Goal: Information Seeking & Learning: Learn about a topic

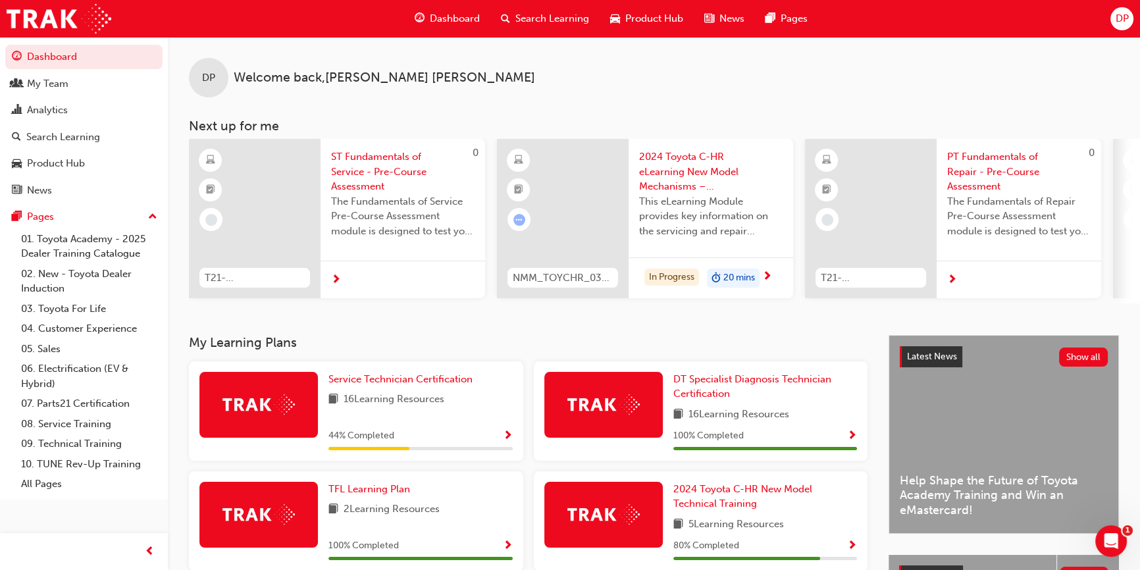
click at [533, 26] on div "Search Learning" at bounding box center [544, 18] width 109 height 27
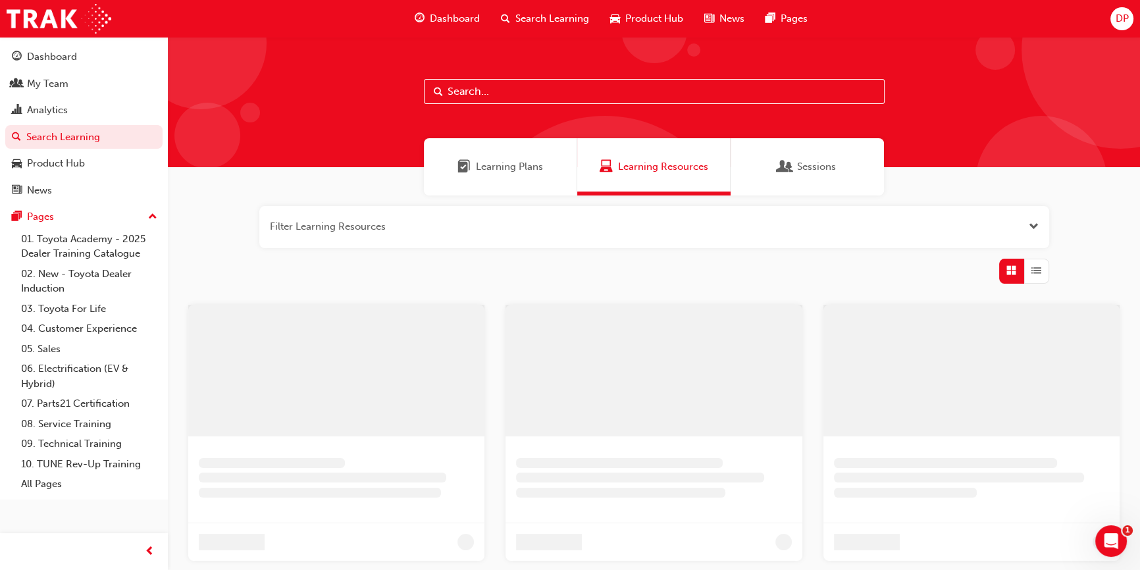
click at [518, 95] on input "text" at bounding box center [654, 91] width 461 height 25
type input "e"
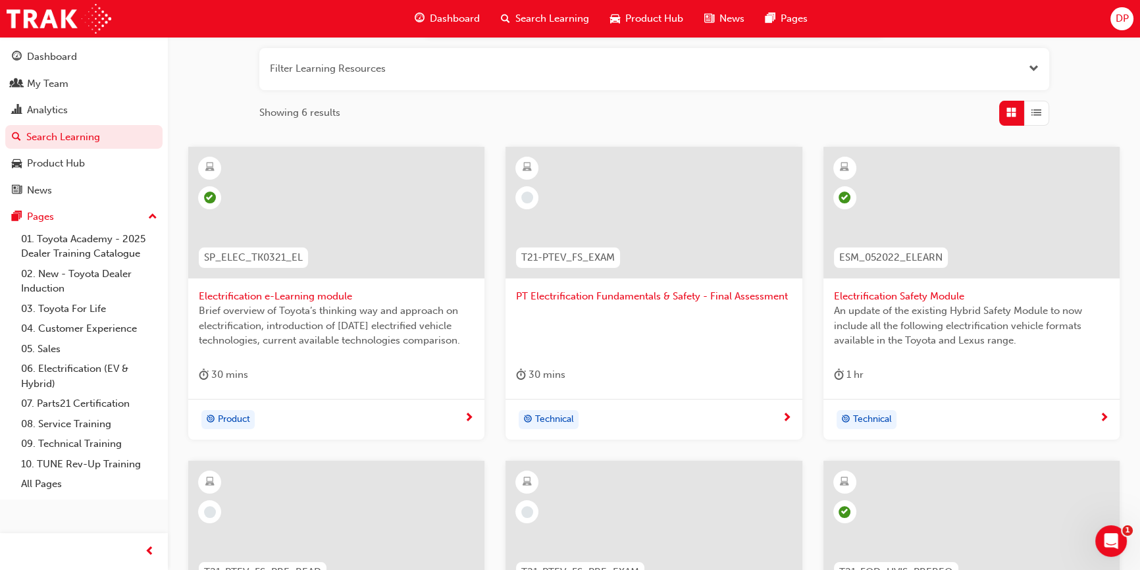
scroll to position [179, 0]
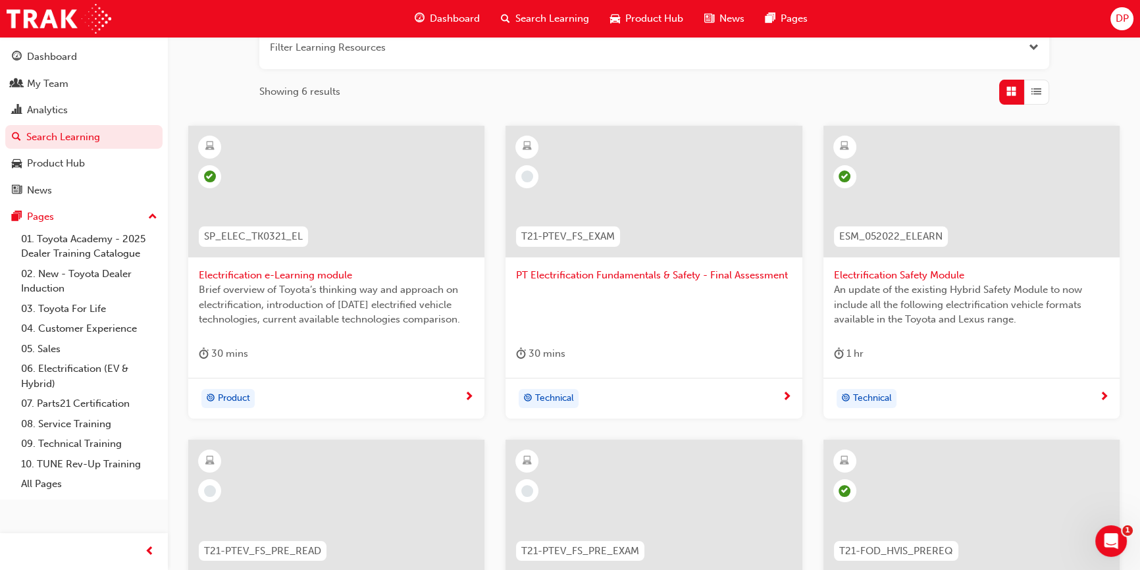
type input "electrification"
click at [259, 276] on span "Electrification e-Learning module" at bounding box center [336, 275] width 275 height 15
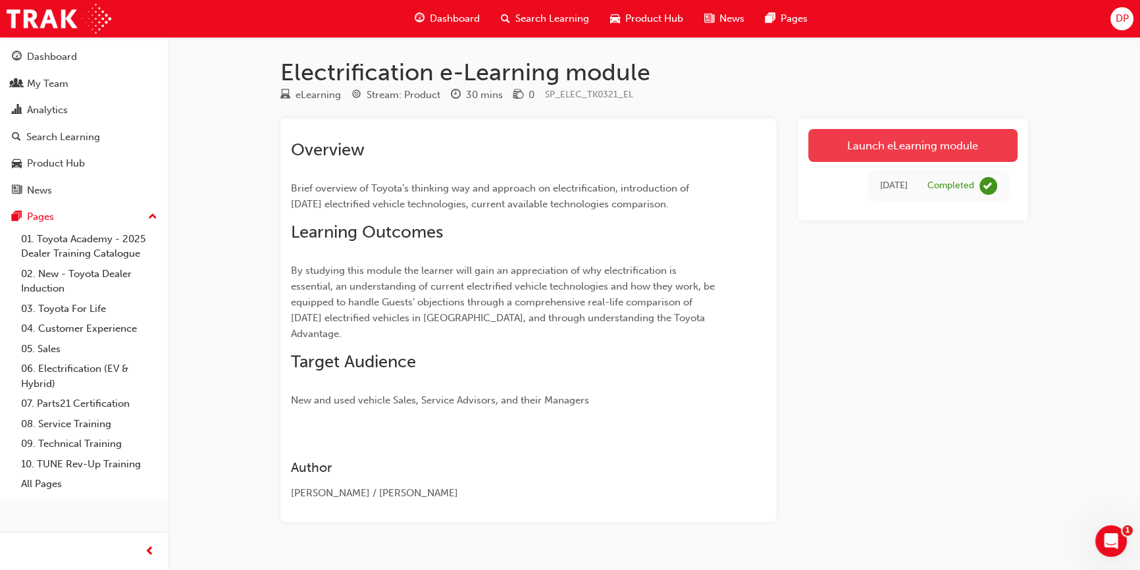
click at [856, 147] on link "Launch eLearning module" at bounding box center [912, 145] width 209 height 33
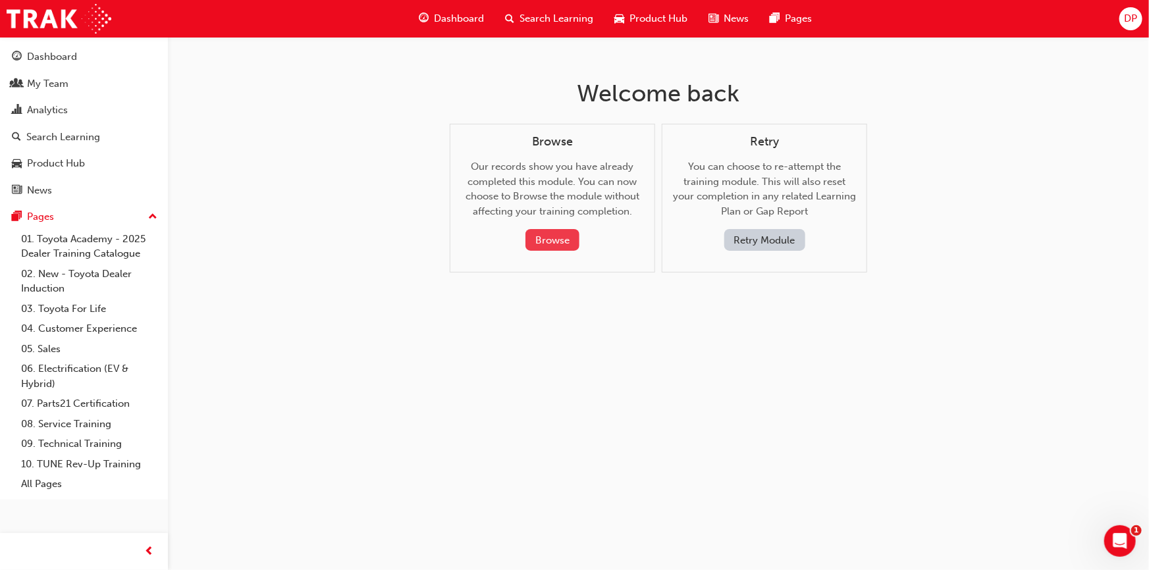
click at [562, 234] on button "Browse" at bounding box center [552, 240] width 54 height 22
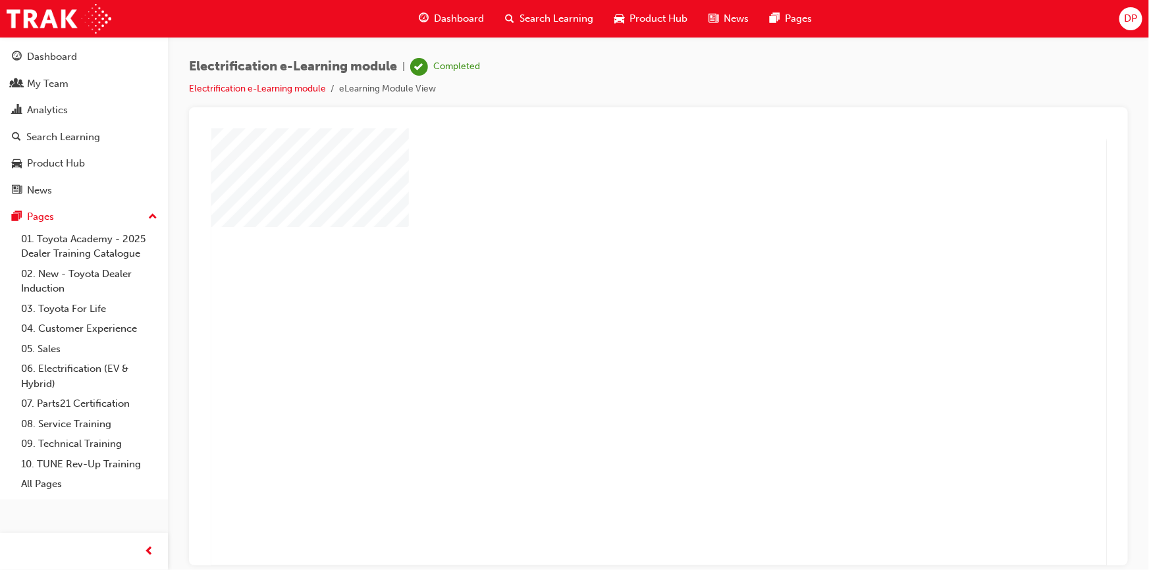
click at [620, 309] on div "play" at bounding box center [620, 309] width 0 height 0
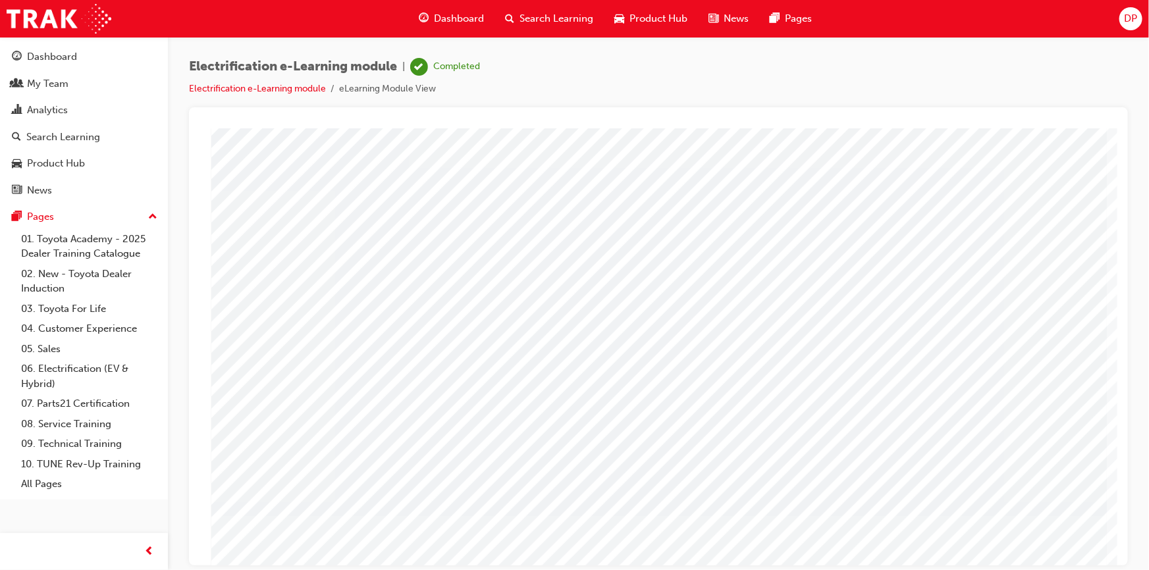
scroll to position [56, 0]
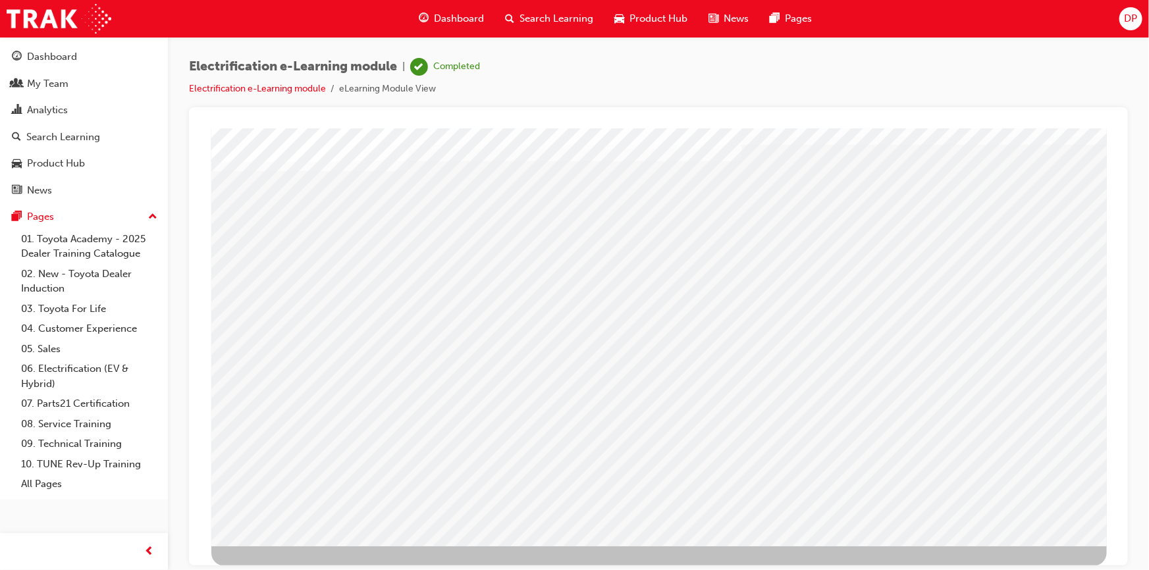
drag, startPoint x: 475, startPoint y: 307, endPoint x: 527, endPoint y: 296, distance: 53.8
drag, startPoint x: 654, startPoint y: 297, endPoint x: 681, endPoint y: 300, distance: 26.5
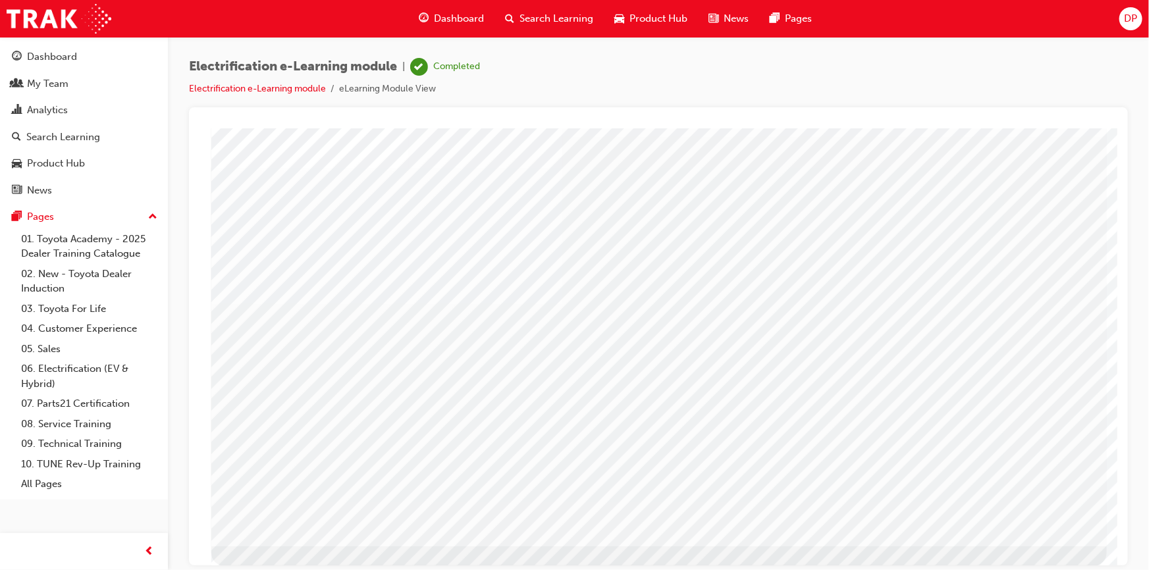
scroll to position [0, 0]
drag, startPoint x: 480, startPoint y: 263, endPoint x: 480, endPoint y: 290, distance: 27.0
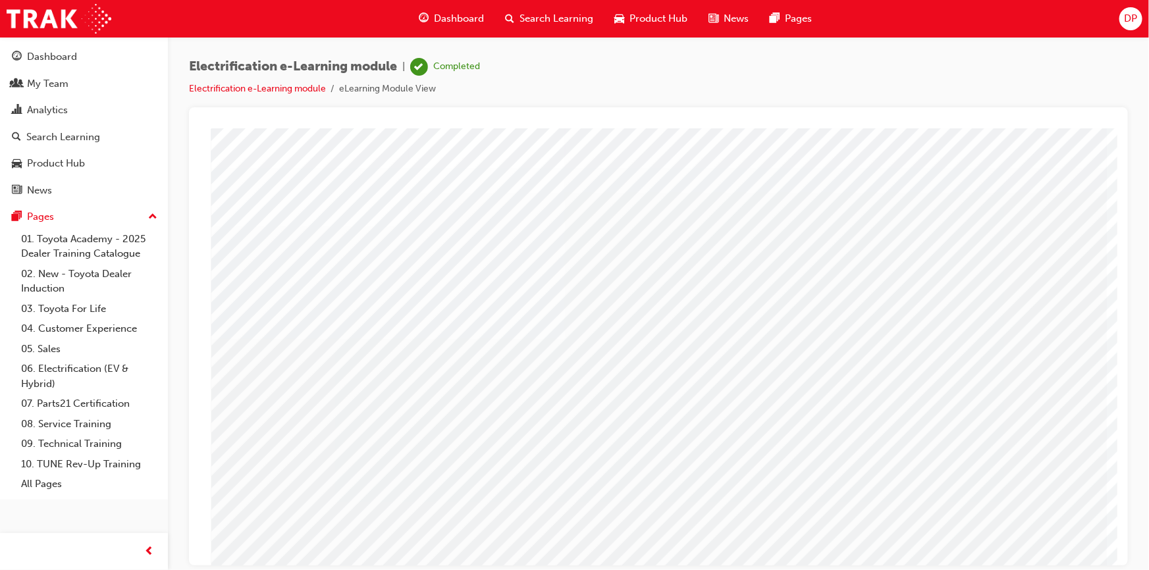
drag, startPoint x: 486, startPoint y: 358, endPoint x: 486, endPoint y: 369, distance: 11.2
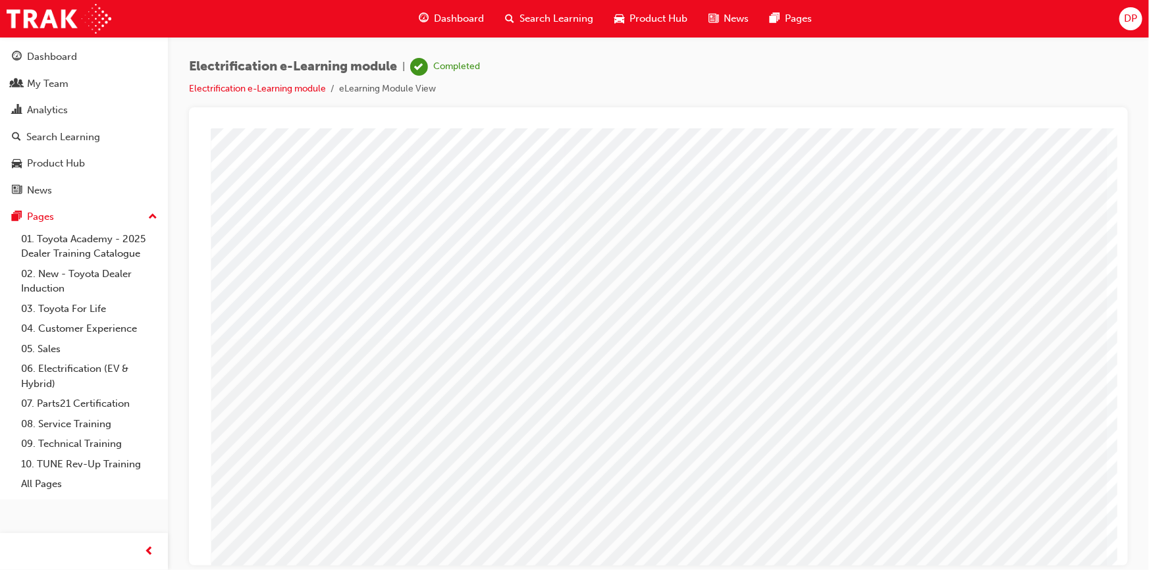
drag, startPoint x: 469, startPoint y: 527, endPoint x: 513, endPoint y: 524, distance: 44.2
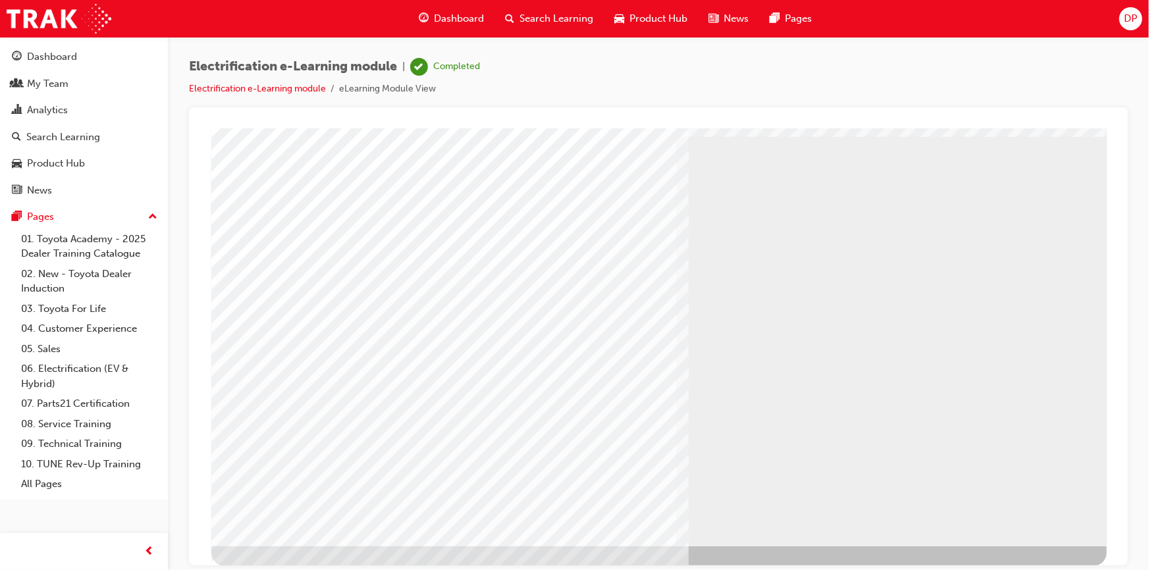
drag, startPoint x: 951, startPoint y: 359, endPoint x: 737, endPoint y: 234, distance: 247.8
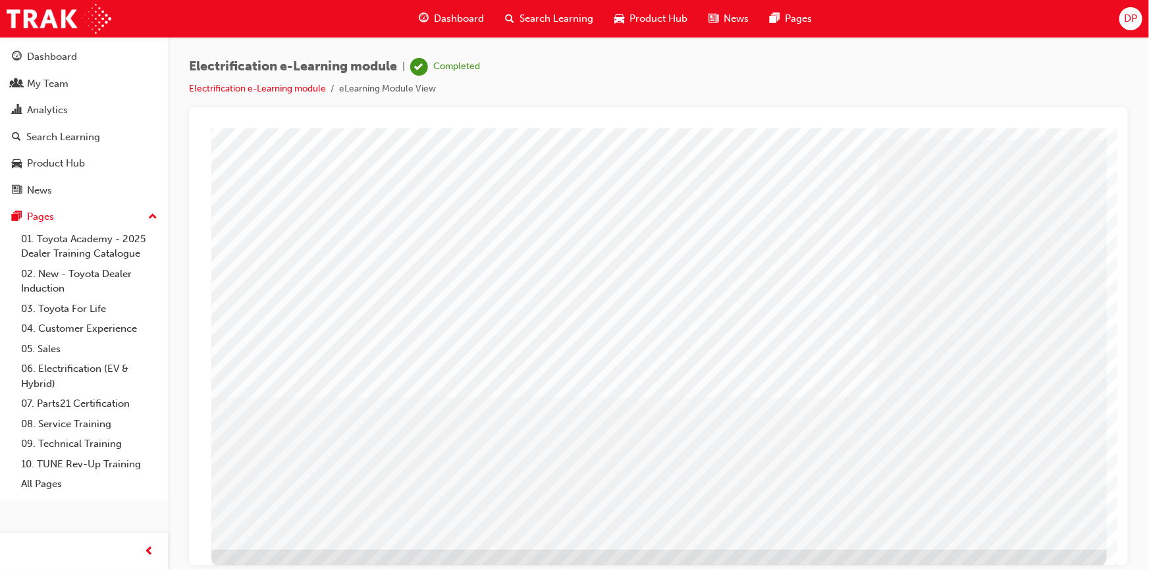
scroll to position [56, 0]
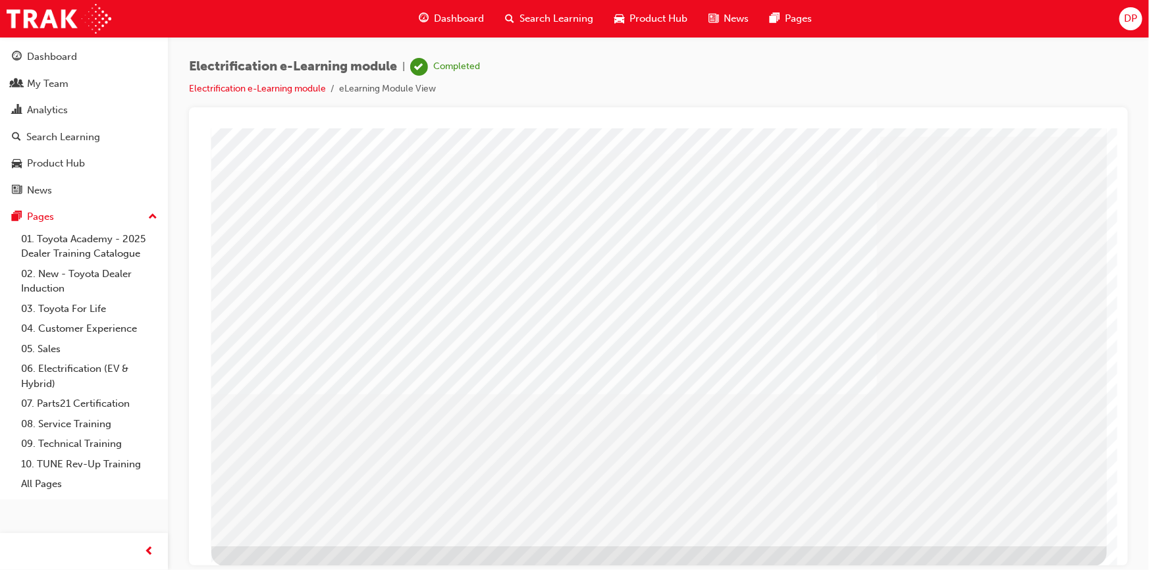
drag, startPoint x: 709, startPoint y: 319, endPoint x: 709, endPoint y: 305, distance: 14.5
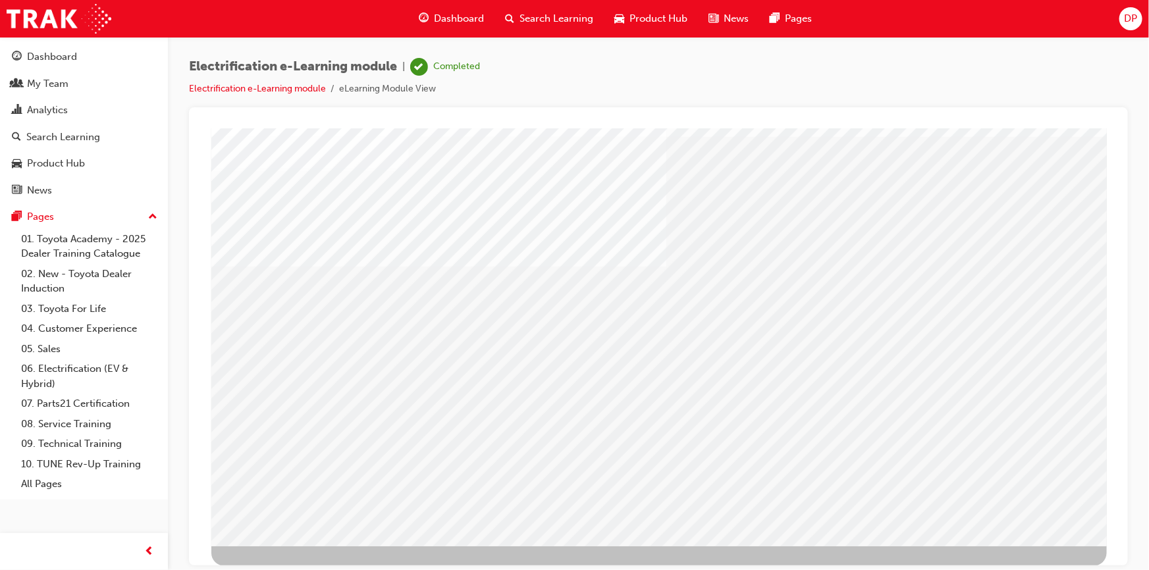
scroll to position [0, 0]
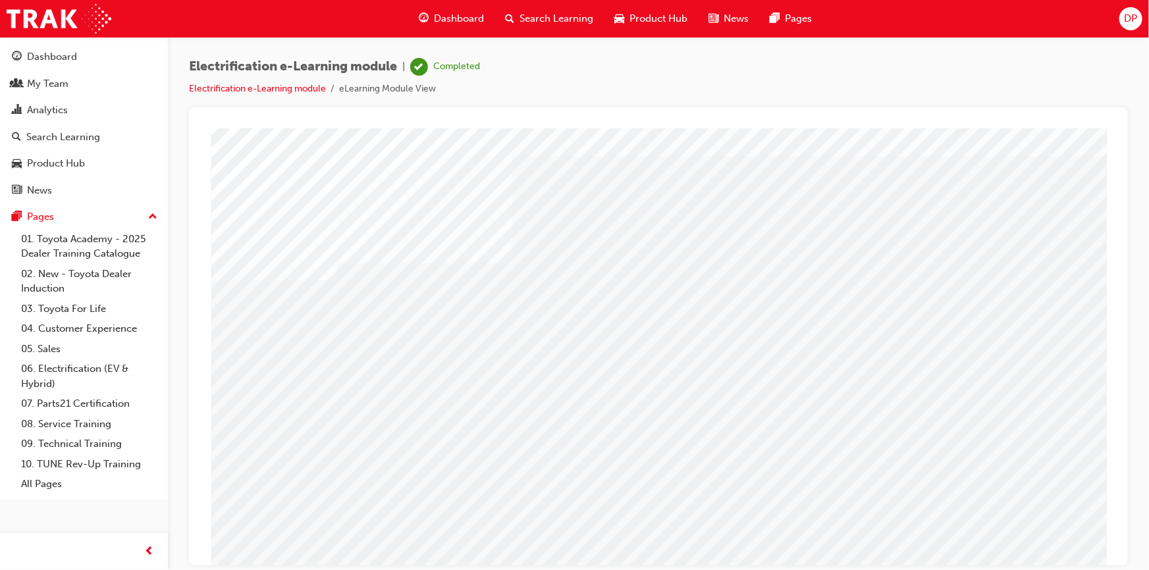
scroll to position [56, 0]
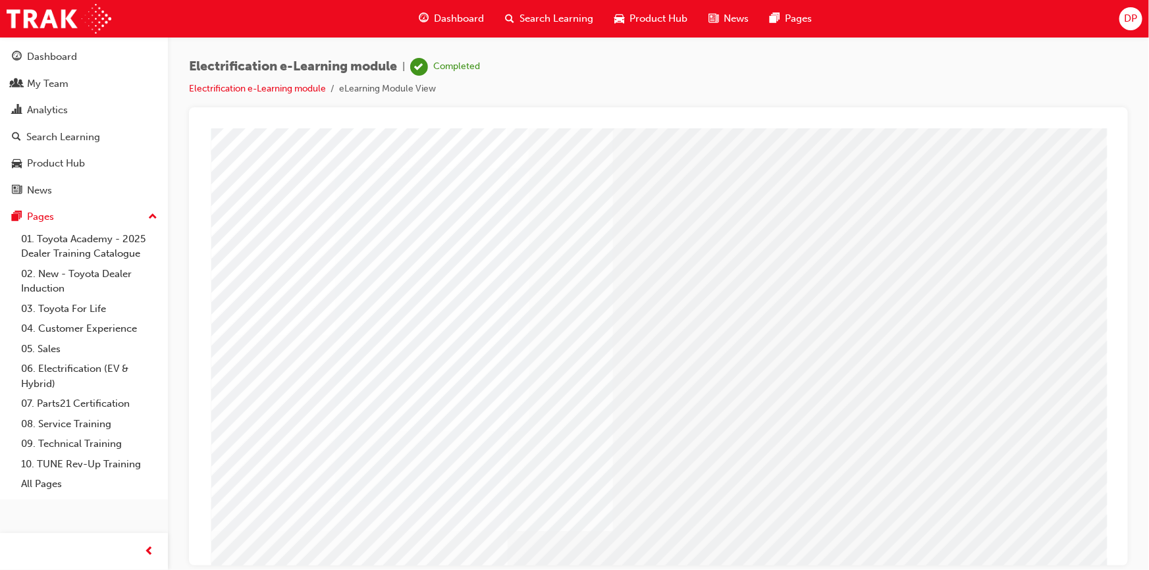
drag, startPoint x: 1014, startPoint y: 264, endPoint x: 1037, endPoint y: 304, distance: 46.6
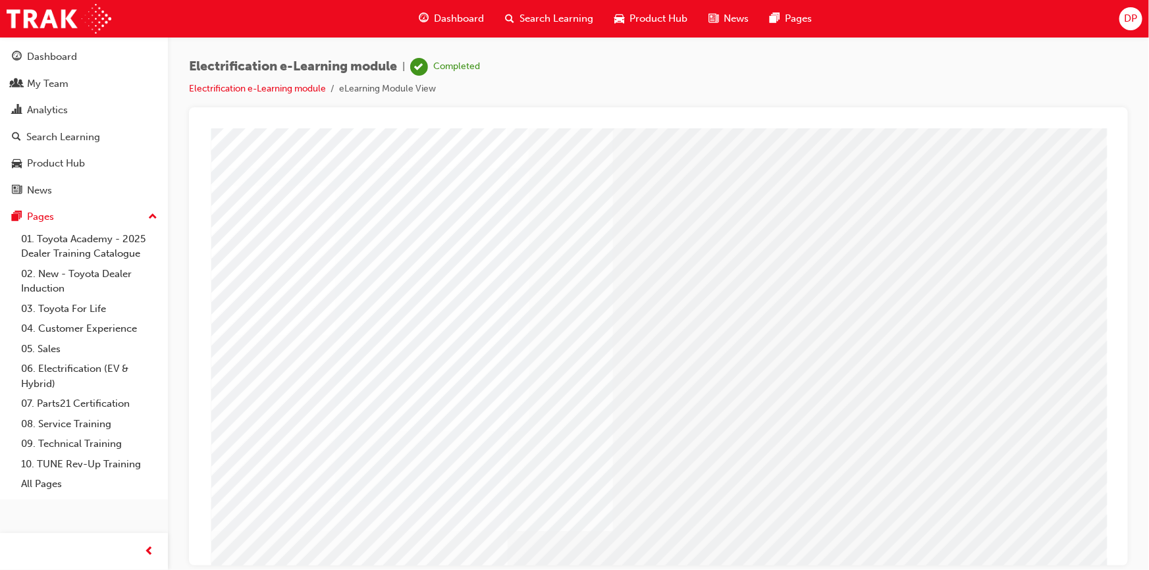
drag, startPoint x: 1035, startPoint y: 414, endPoint x: 1016, endPoint y: 428, distance: 23.6
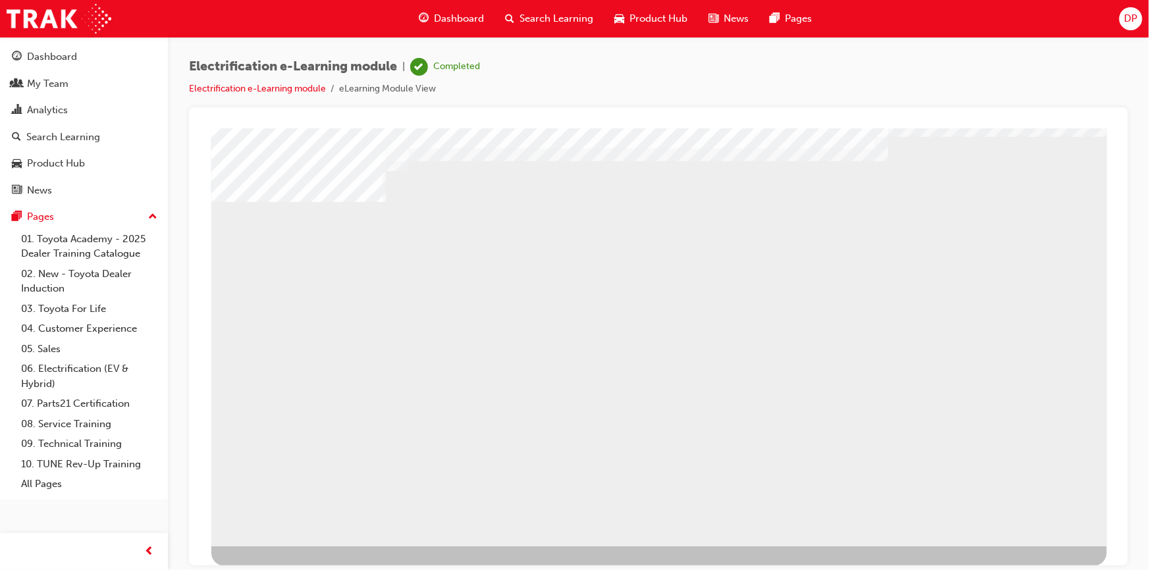
drag, startPoint x: 377, startPoint y: 363, endPoint x: 468, endPoint y: 367, distance: 90.9
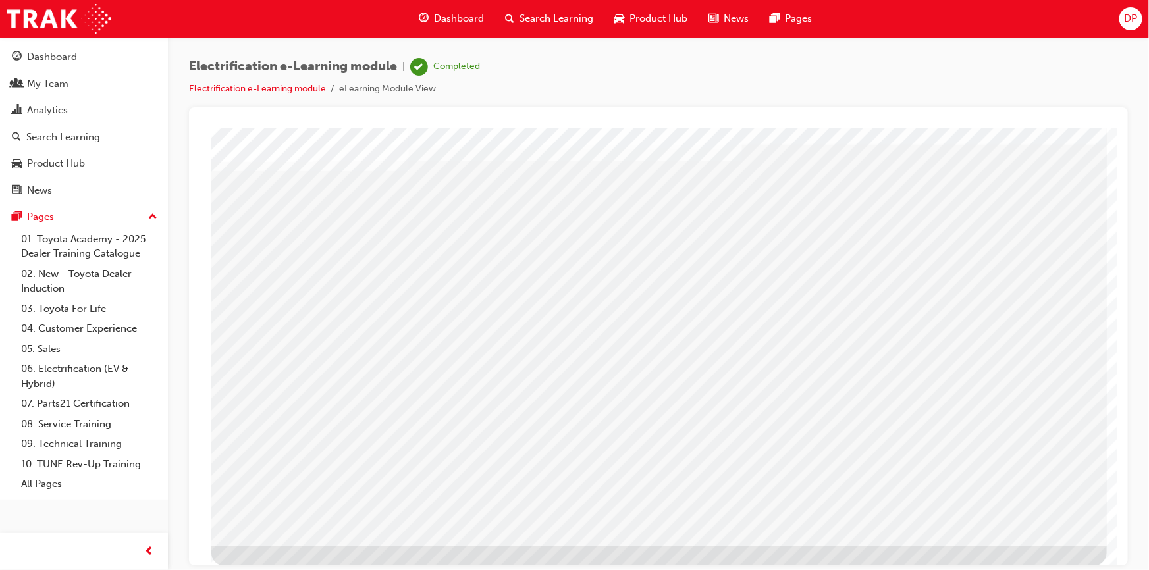
scroll to position [0, 0]
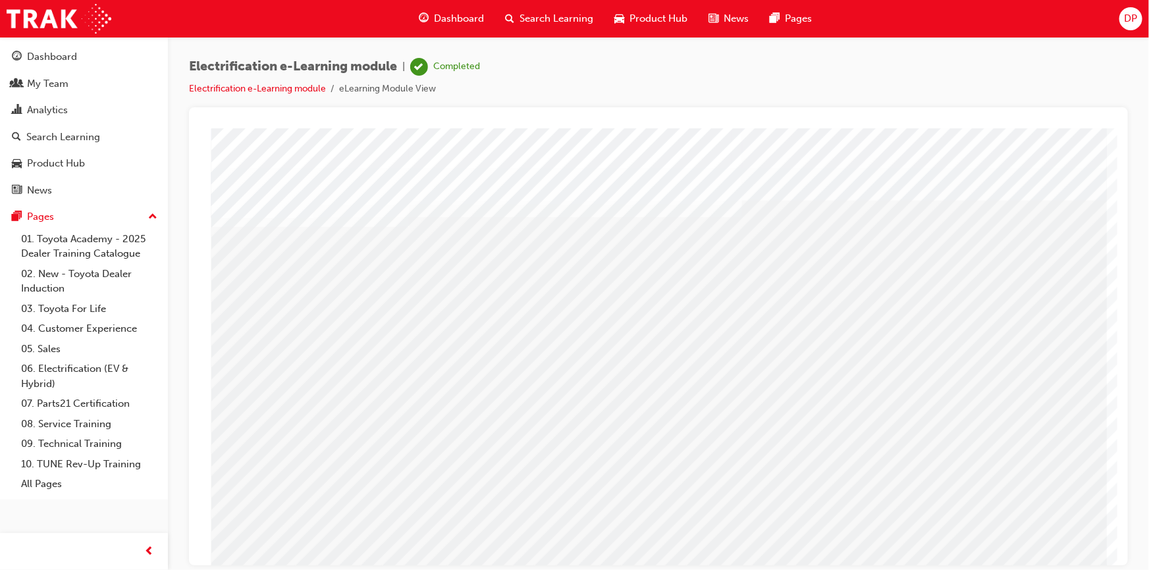
drag, startPoint x: 471, startPoint y: 404, endPoint x: 523, endPoint y: 401, distance: 51.4
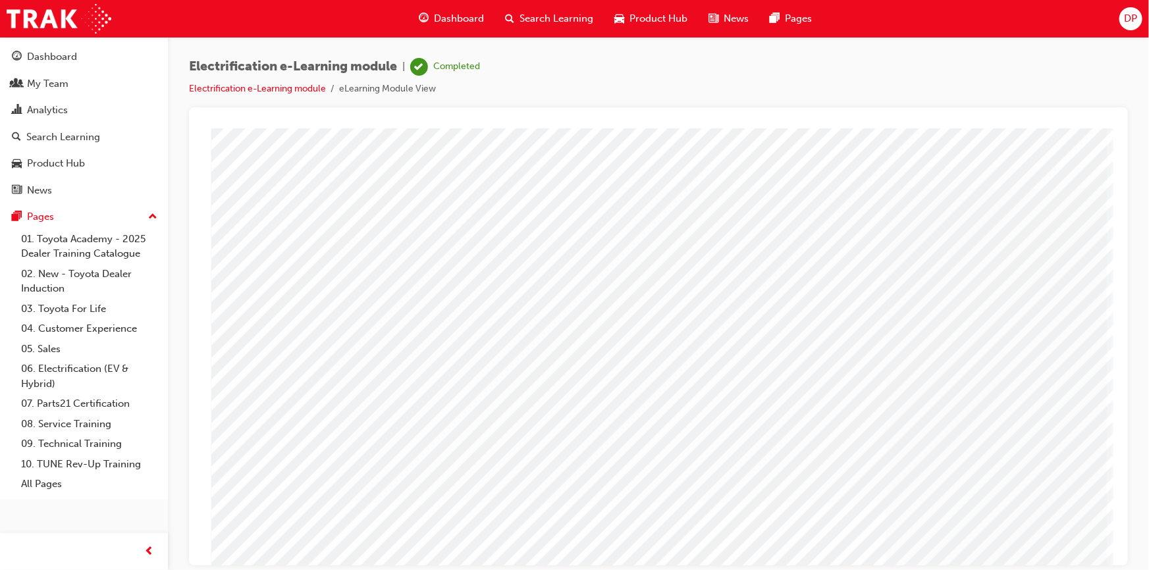
click at [561, 189] on div "https://global.toyota/en/newsroom/toyota/35083987.html" at bounding box center [391, 181] width 340 height 16
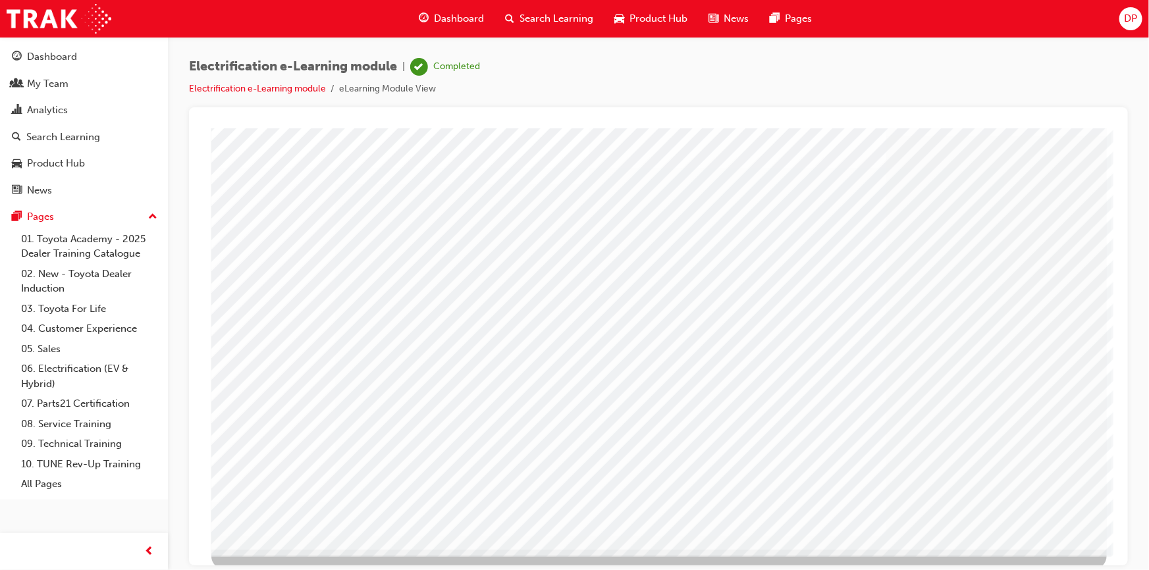
scroll to position [56, 0]
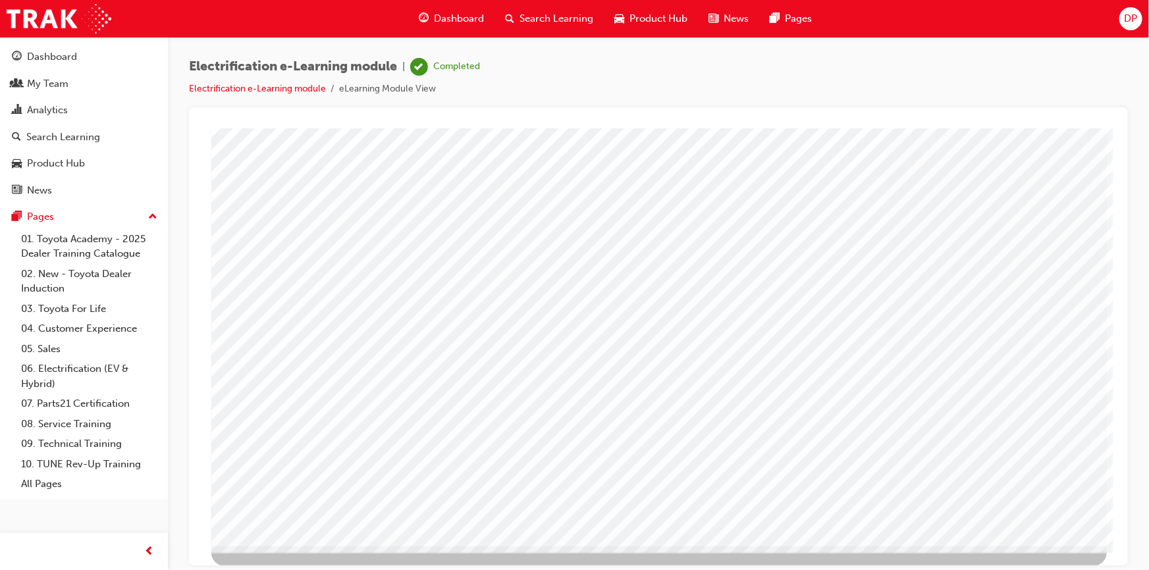
click at [538, 13] on span "Search Learning" at bounding box center [556, 18] width 74 height 15
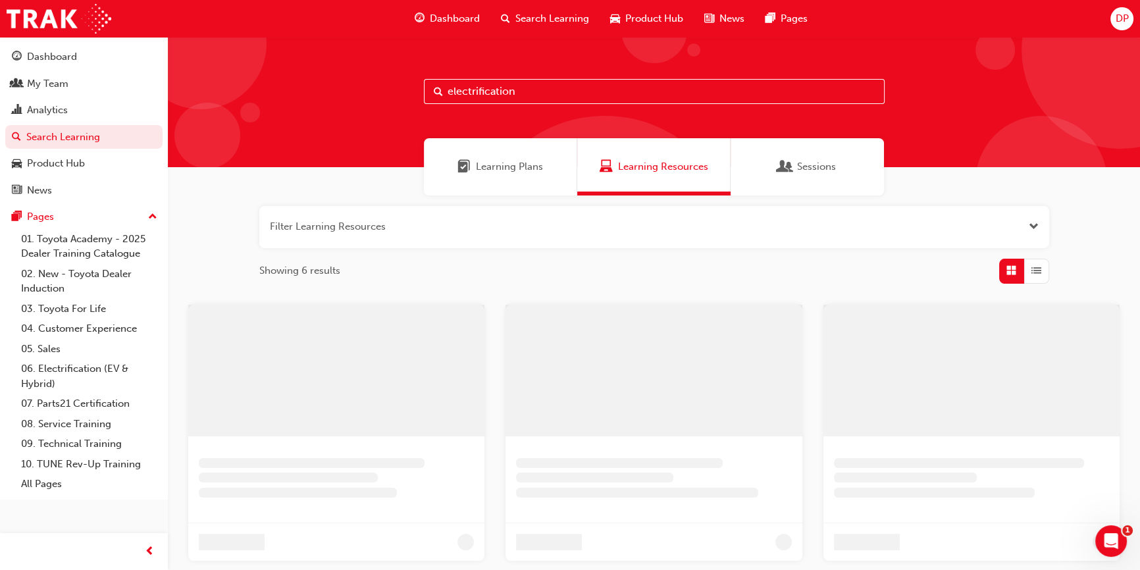
click at [529, 90] on input "electrification" at bounding box center [654, 91] width 461 height 25
type input "electrification"
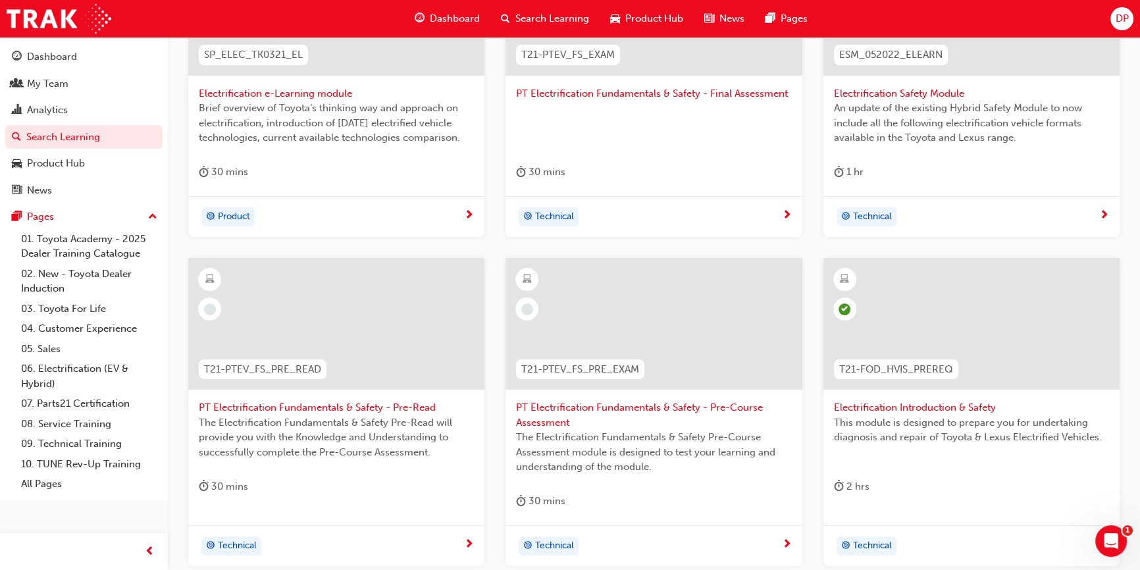
scroll to position [419, 0]
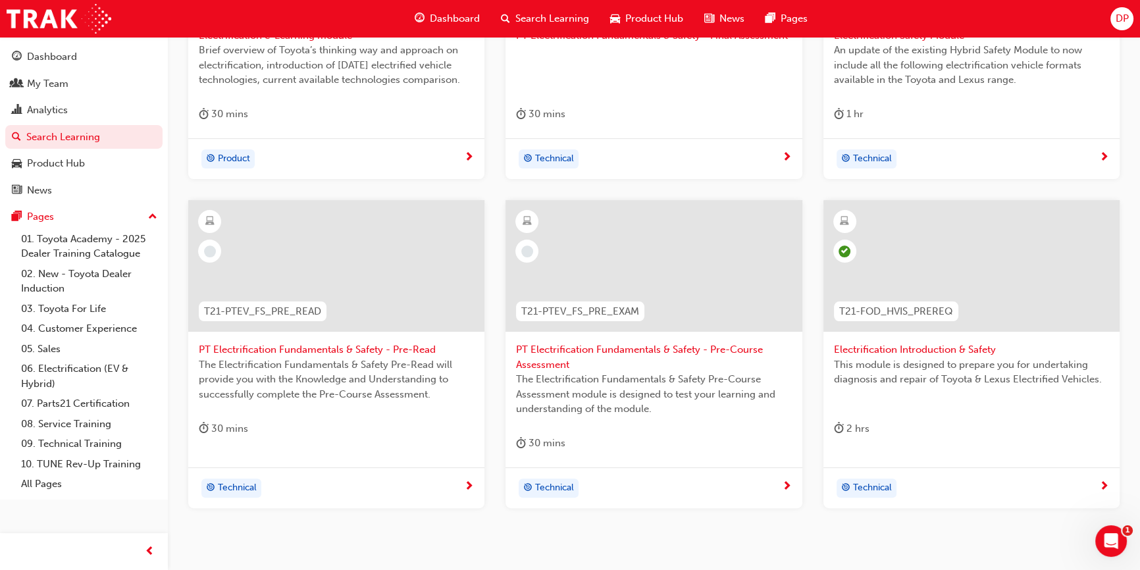
click at [311, 369] on span "The Electrification Fundamentals & Safety Pre-Read will provide you with the Kn…" at bounding box center [336, 379] width 275 height 45
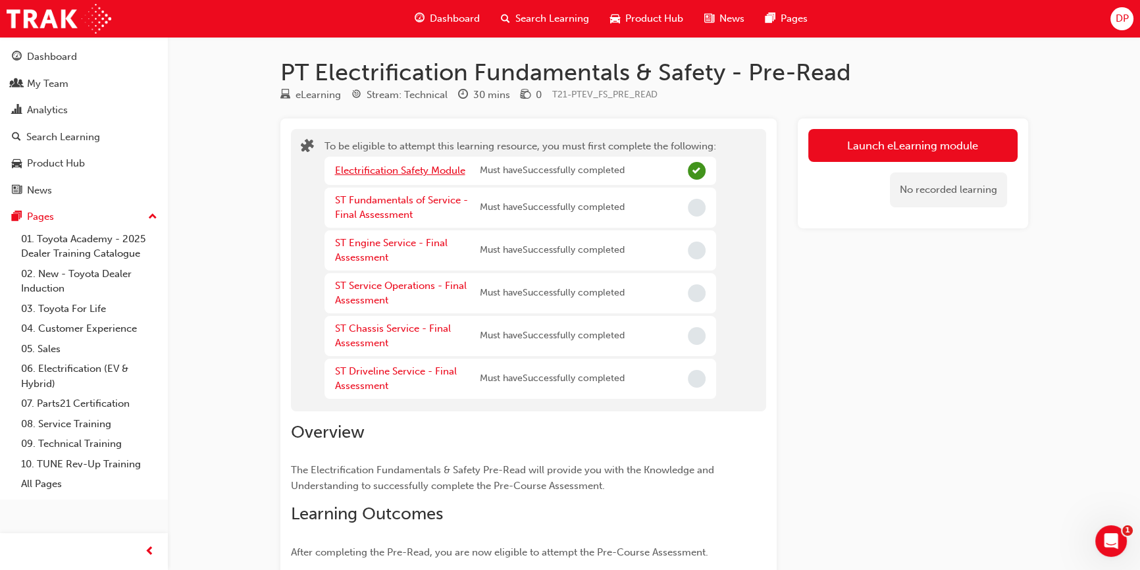
click at [430, 172] on link "Electrification Safety Module" at bounding box center [400, 171] width 130 height 12
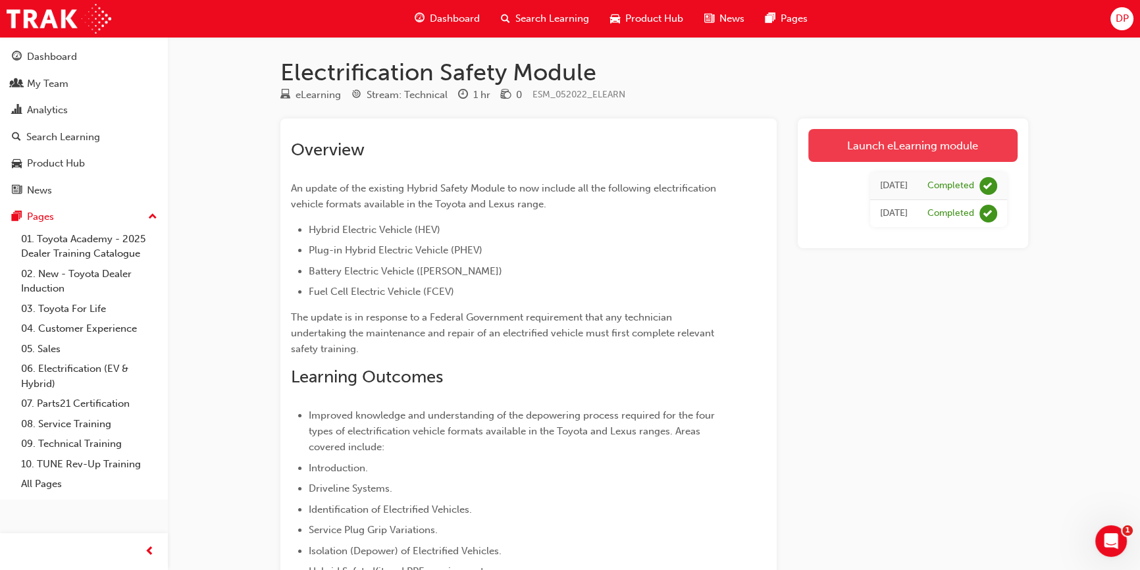
click at [914, 145] on link "Launch eLearning module" at bounding box center [912, 145] width 209 height 33
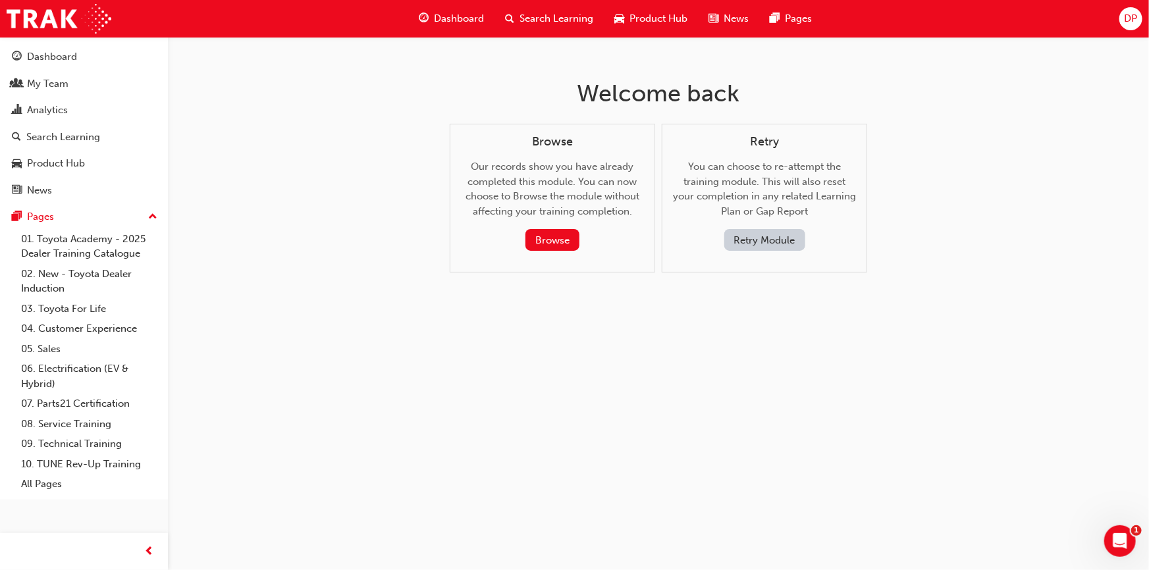
click at [540, 221] on div "Browse Our records show you have already completed this module. You can now cho…" at bounding box center [552, 193] width 183 height 117
click at [547, 235] on button "Browse" at bounding box center [552, 240] width 54 height 22
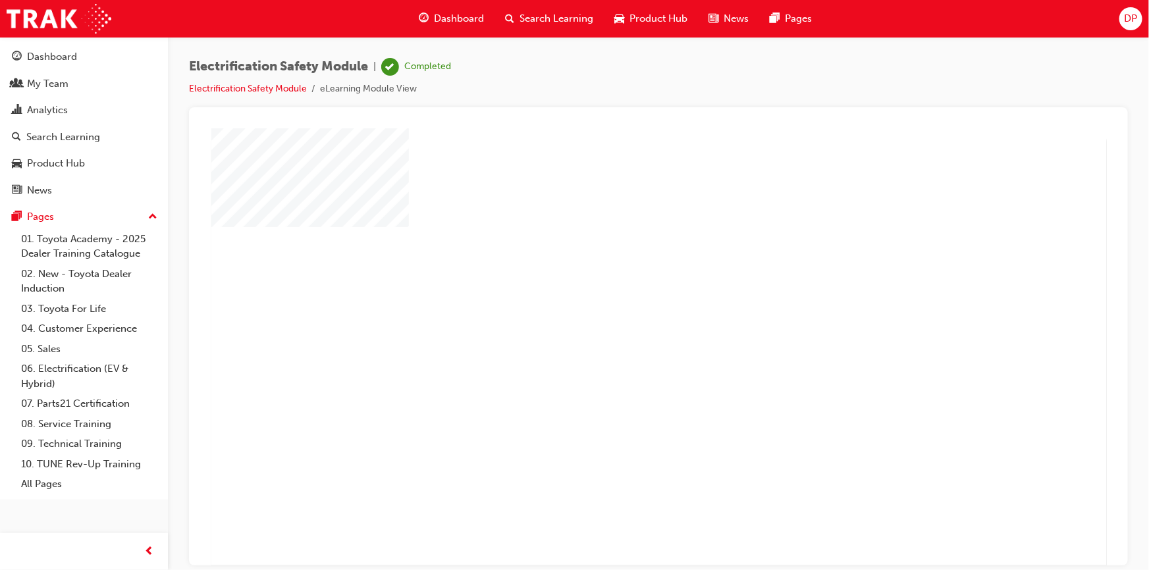
click at [620, 309] on div "play" at bounding box center [620, 309] width 0 height 0
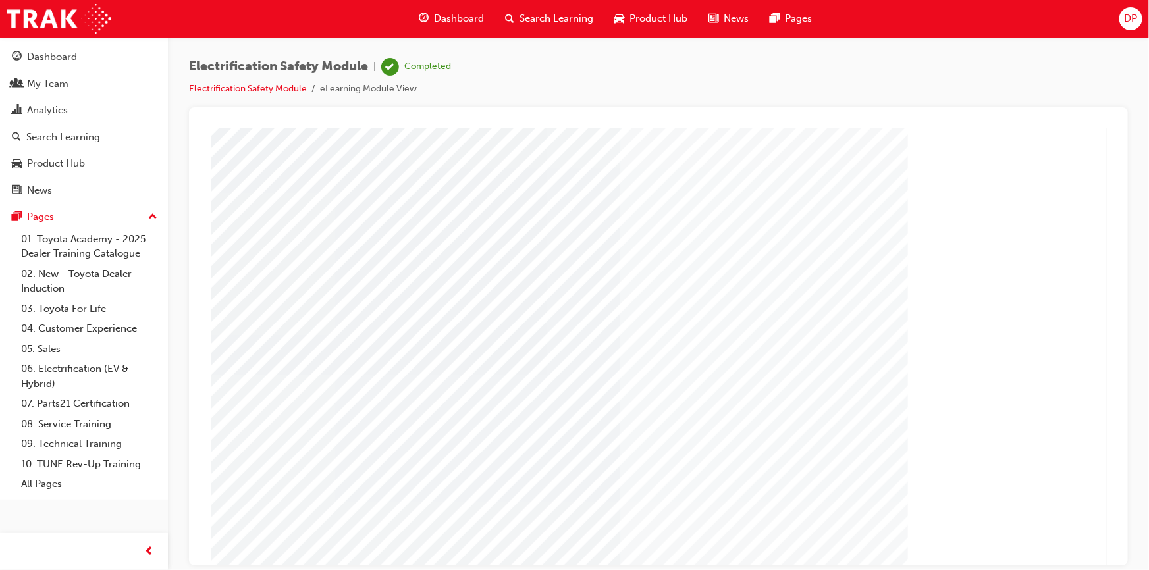
scroll to position [56, 0]
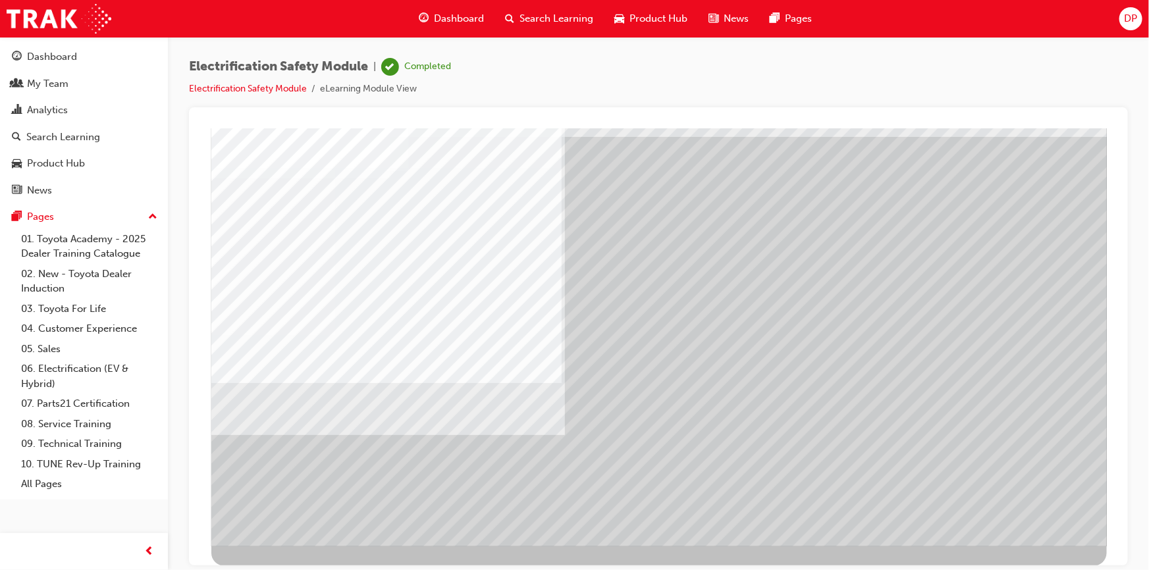
drag, startPoint x: 456, startPoint y: 322, endPoint x: 340, endPoint y: 309, distance: 115.9
drag, startPoint x: 461, startPoint y: 372, endPoint x: 357, endPoint y: 320, distance: 116.3
click at [357, 320] on div "Navigation" at bounding box center [658, 309] width 895 height 474
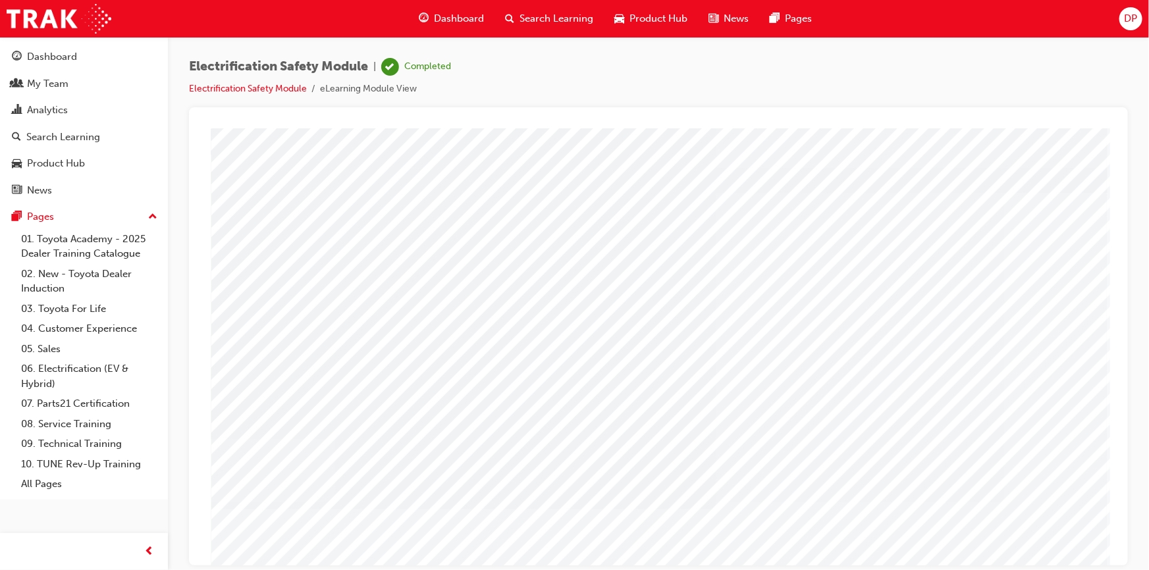
drag, startPoint x: 531, startPoint y: 420, endPoint x: 325, endPoint y: 280, distance: 248.8
click at [251, 206] on div at bounding box center [658, 365] width 895 height 474
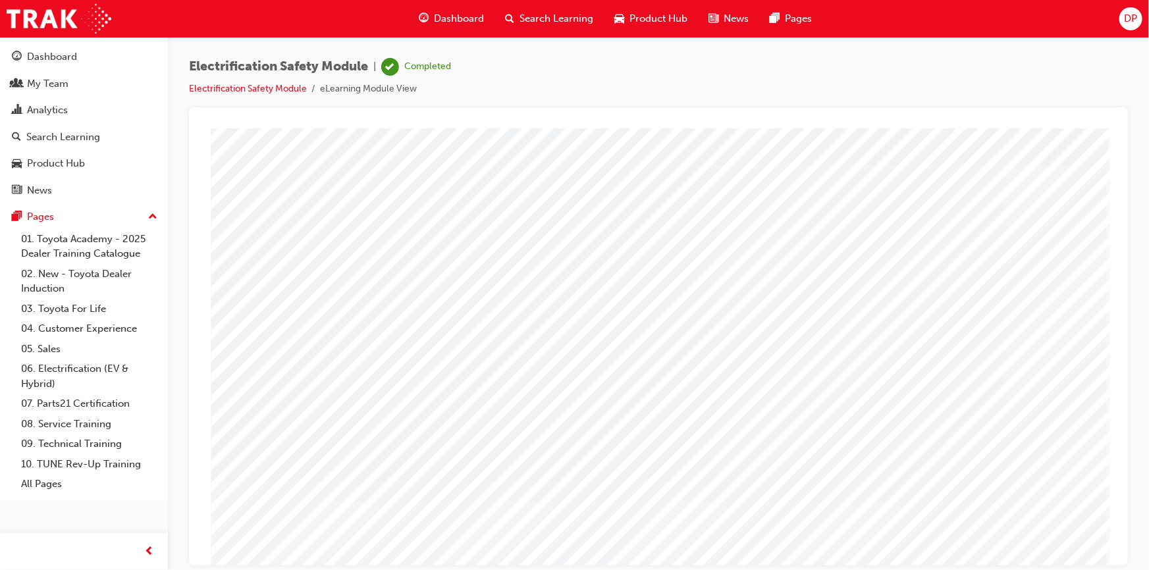
scroll to position [0, 0]
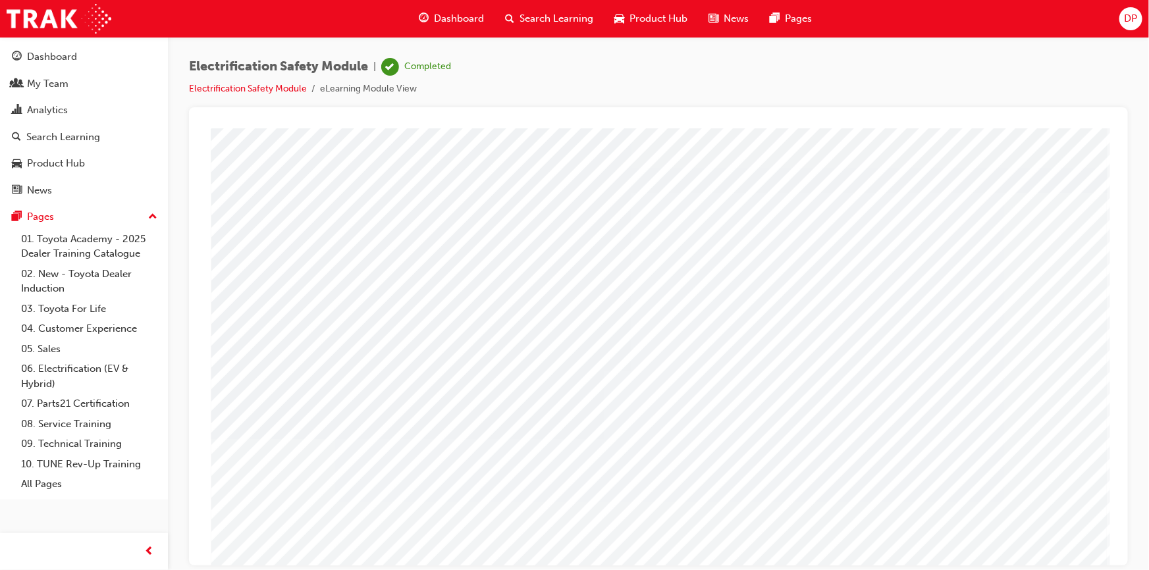
drag, startPoint x: 560, startPoint y: 507, endPoint x: 327, endPoint y: 299, distance: 311.9
drag, startPoint x: 522, startPoint y: 477, endPoint x: 307, endPoint y: 216, distance: 338.1
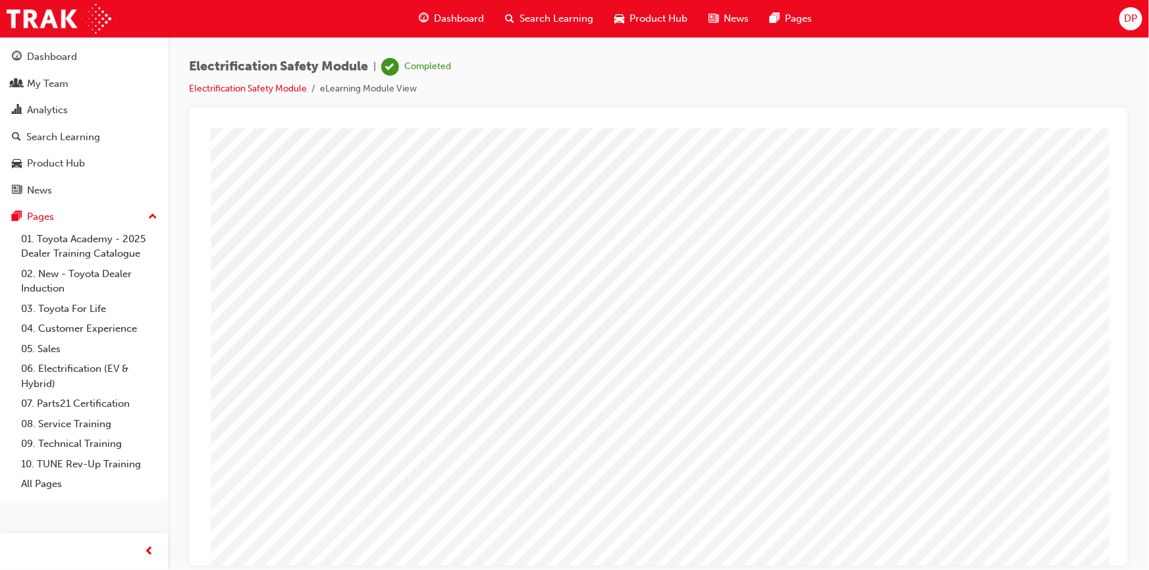
click at [628, 123] on div at bounding box center [658, 123] width 918 height 11
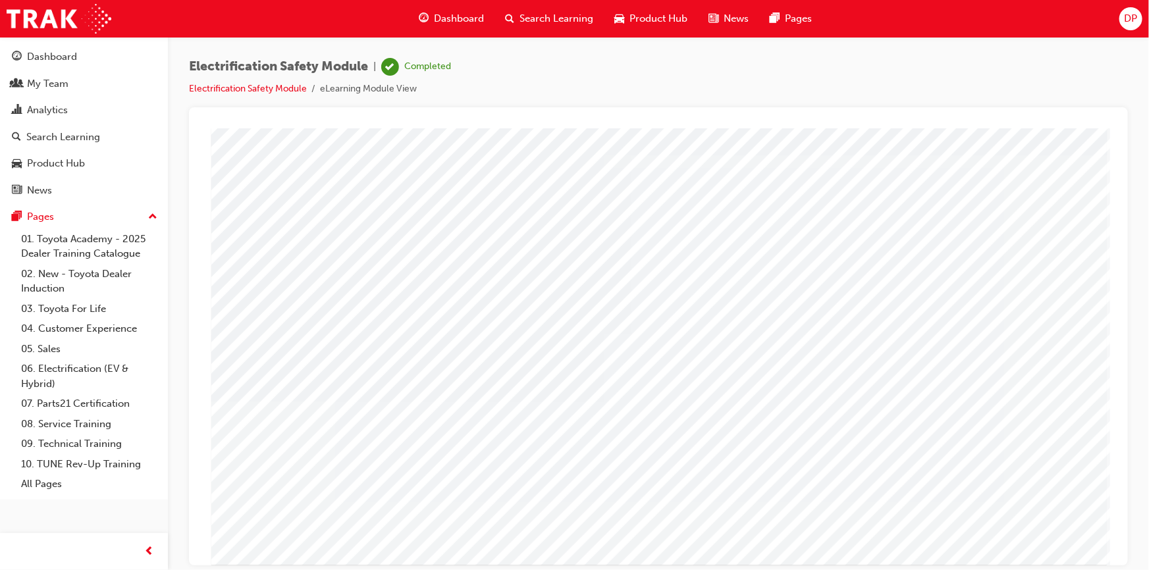
scroll to position [56, 0]
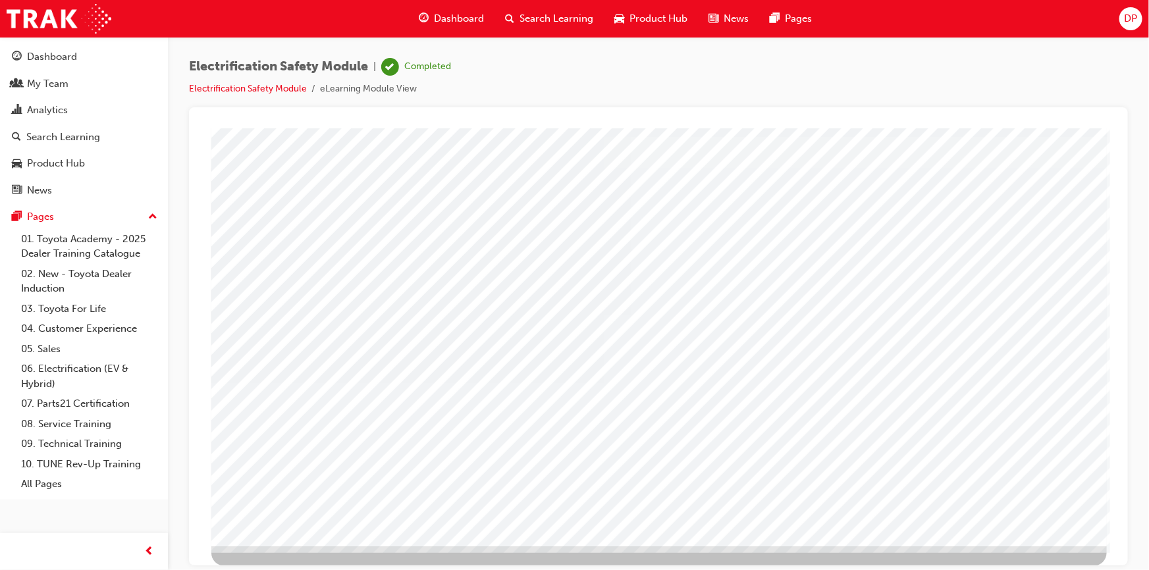
drag, startPoint x: 1029, startPoint y: 304, endPoint x: 985, endPoint y: 249, distance: 70.2
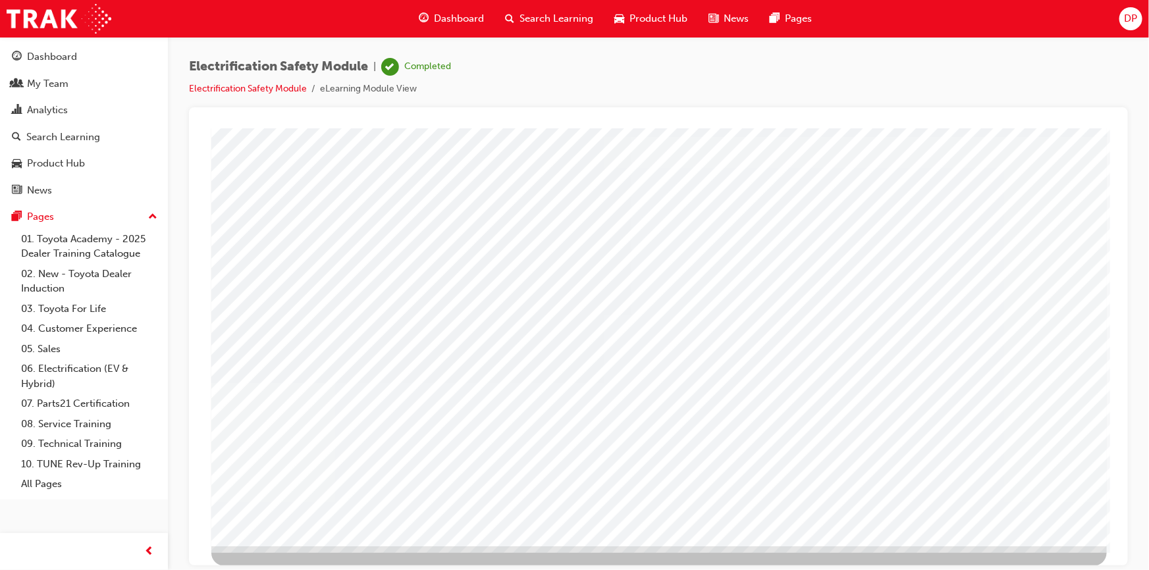
drag, startPoint x: 668, startPoint y: 180, endPoint x: 668, endPoint y: 190, distance: 9.9
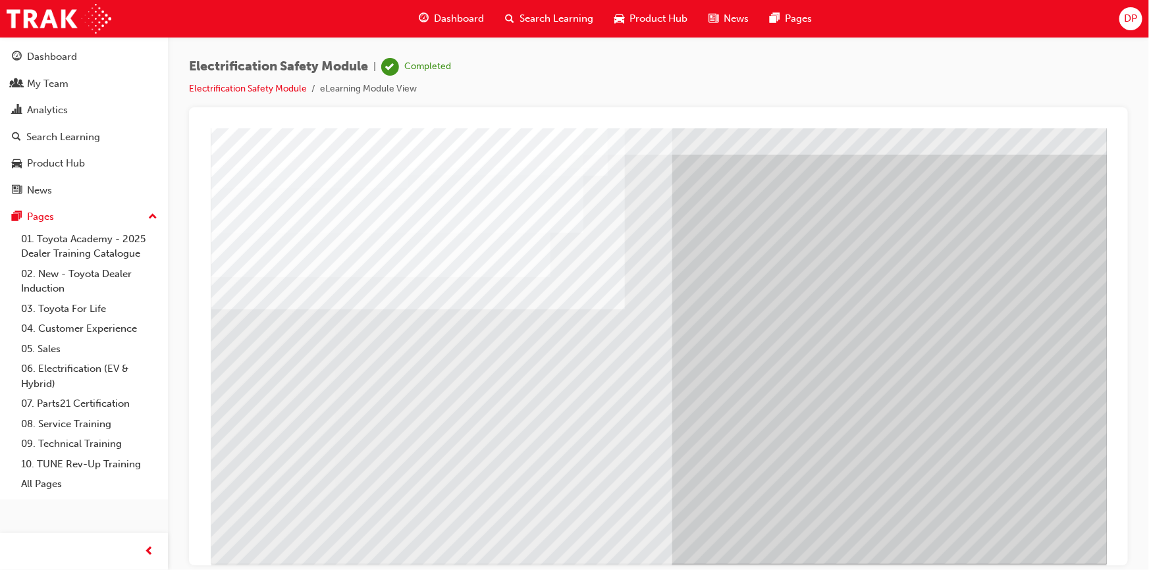
scroll to position [56, 0]
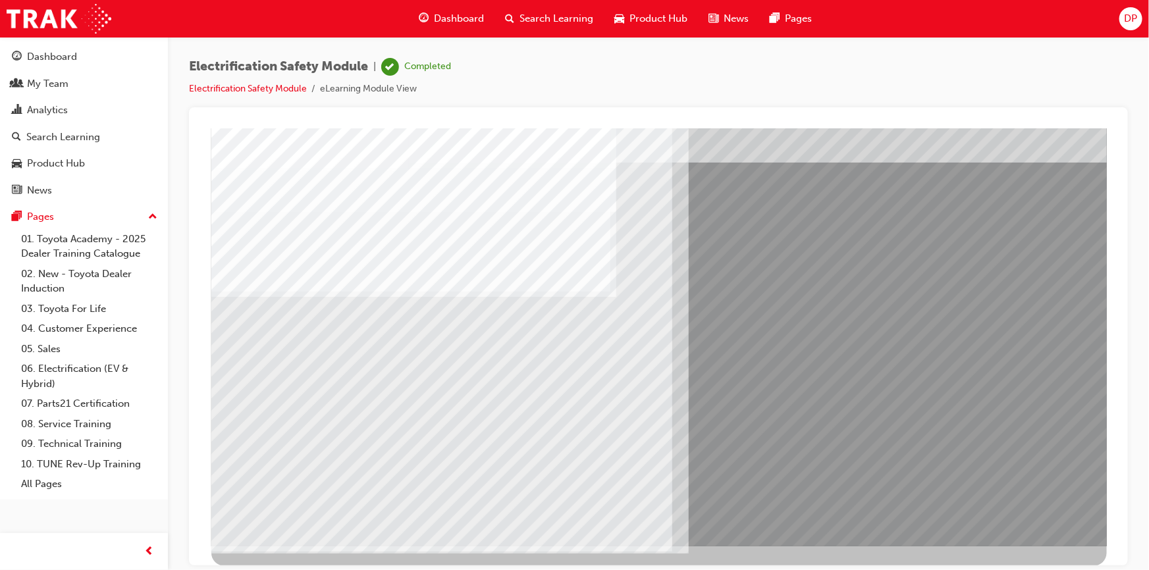
scroll to position [0, 0]
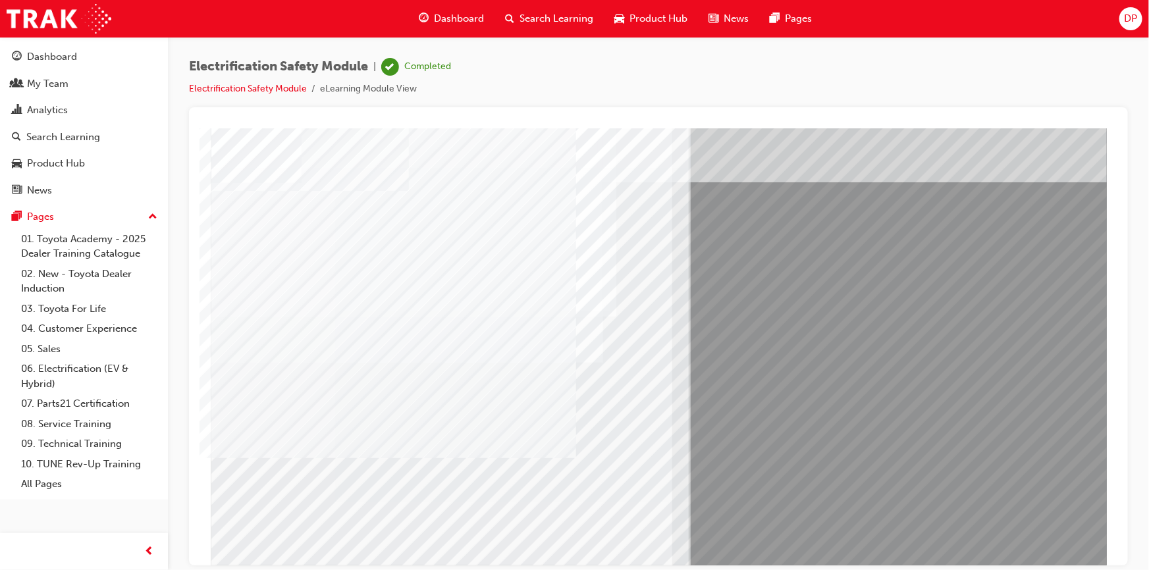
scroll to position [56, 0]
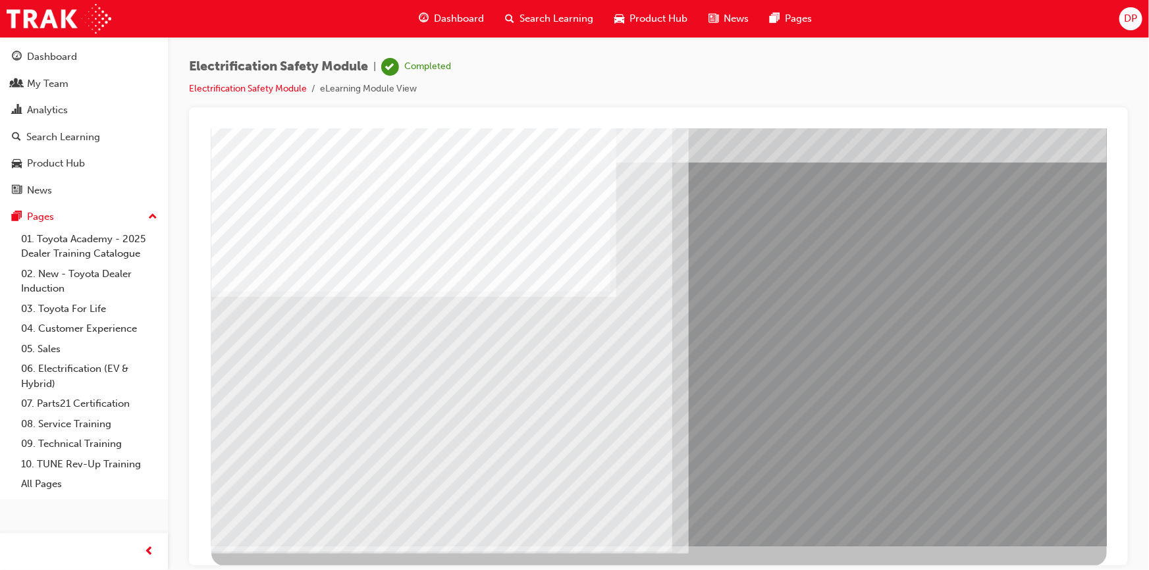
scroll to position [0, 0]
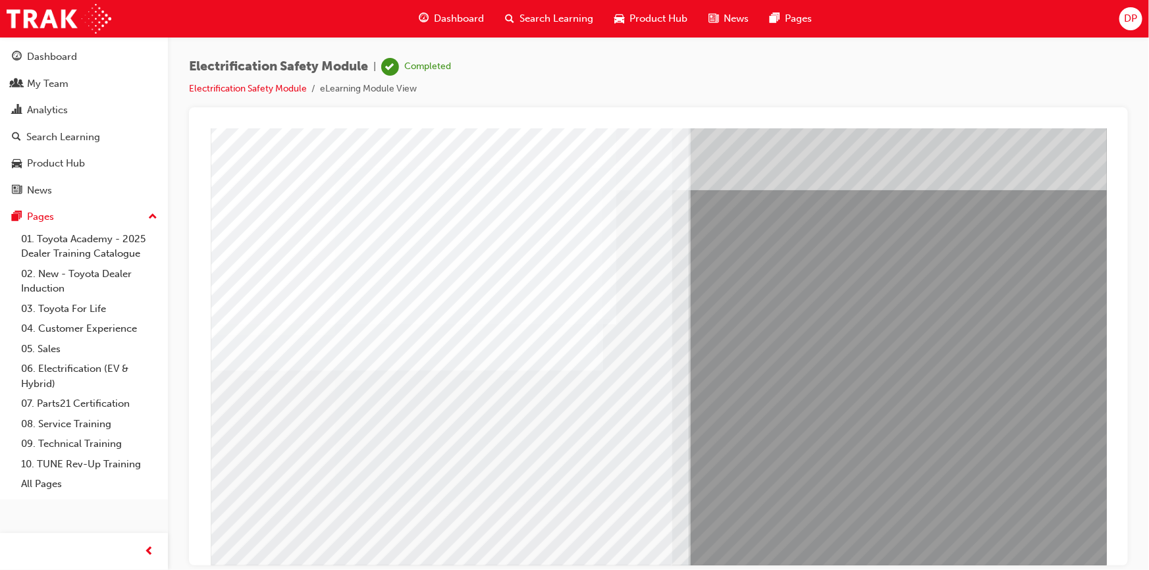
scroll to position [56, 0]
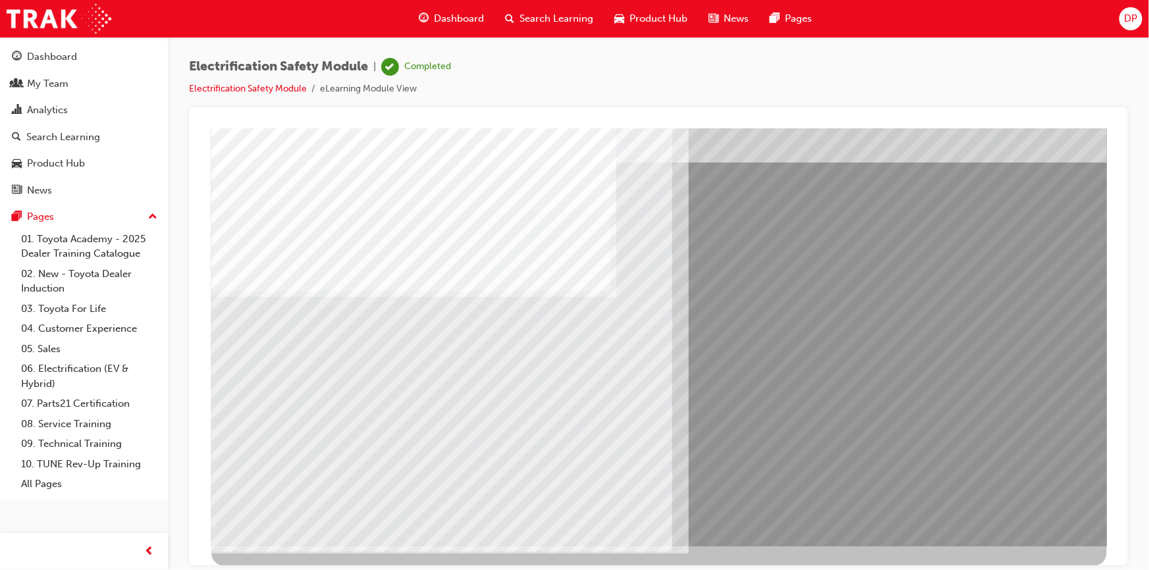
scroll to position [0, 0]
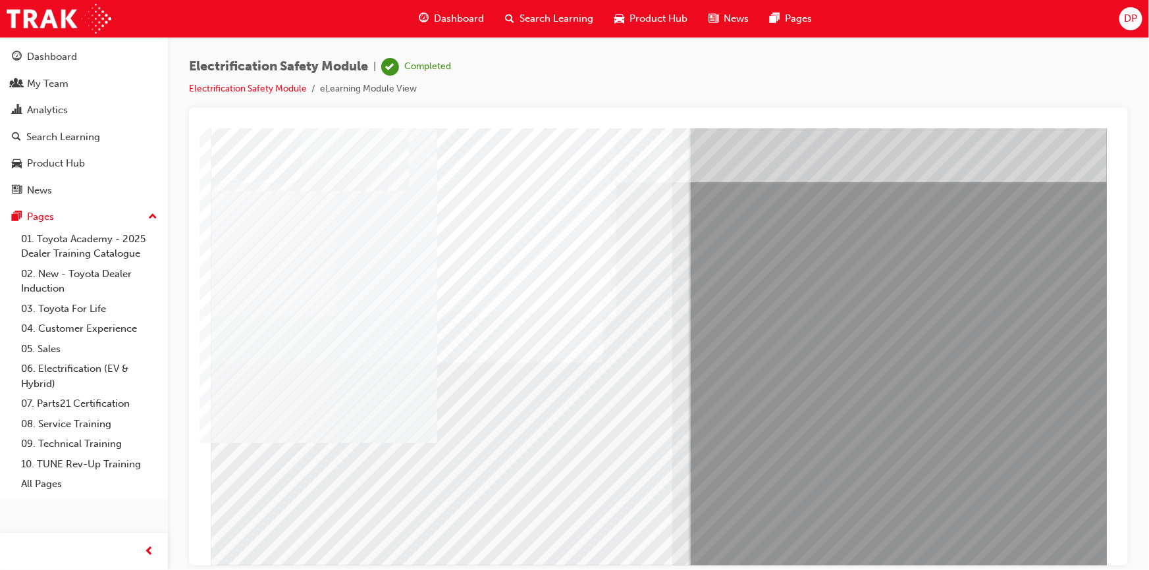
scroll to position [56, 0]
